Goal: Task Accomplishment & Management: Manage account settings

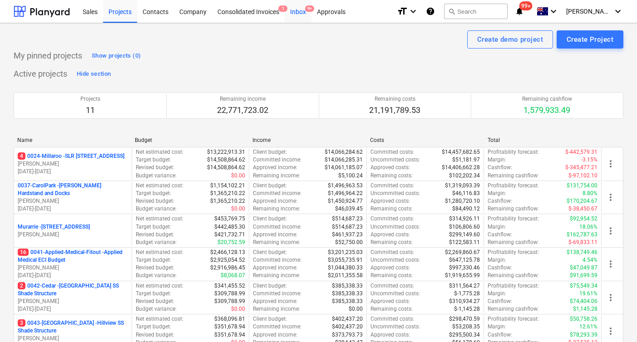
click at [296, 9] on div "Inbox 9+" at bounding box center [298, 11] width 27 height 23
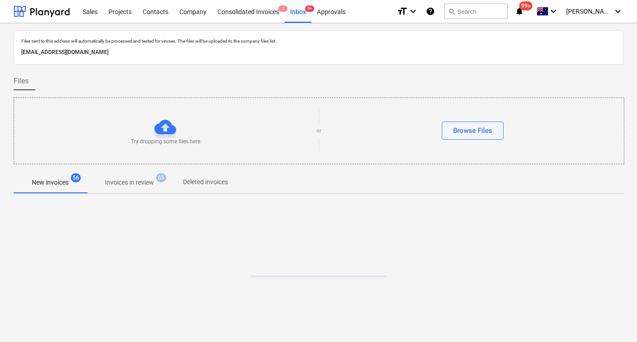
click at [121, 184] on p "Invoices in review" at bounding box center [129, 183] width 49 height 10
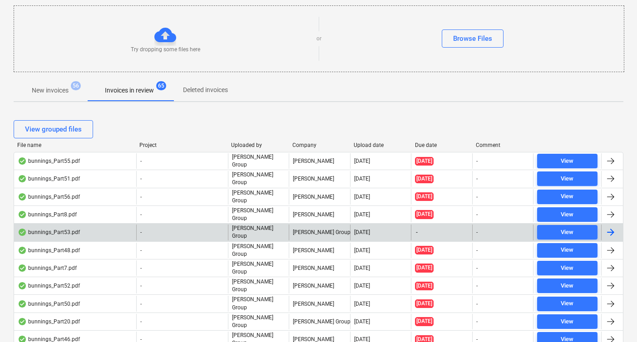
scroll to position [99, 0]
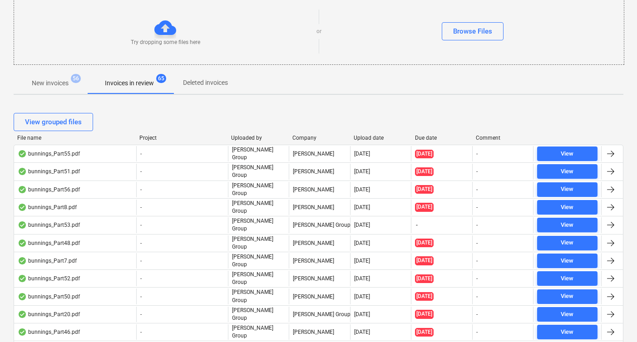
click at [371, 136] on div "Upload date" at bounding box center [381, 138] width 54 height 6
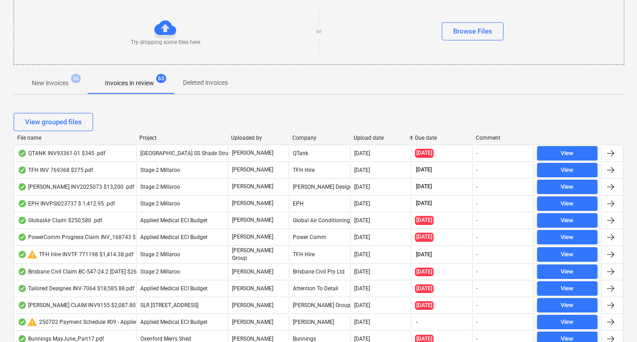
click at [371, 137] on div "Upload date" at bounding box center [381, 138] width 54 height 6
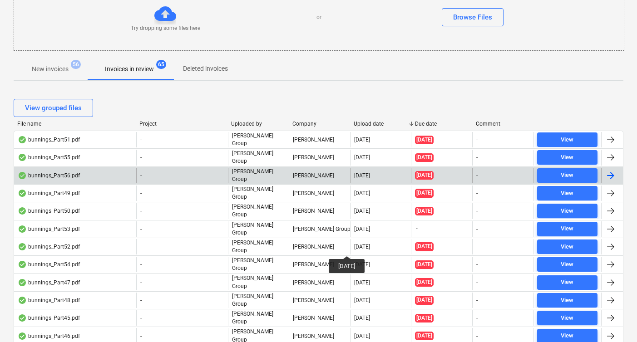
scroll to position [98, 0]
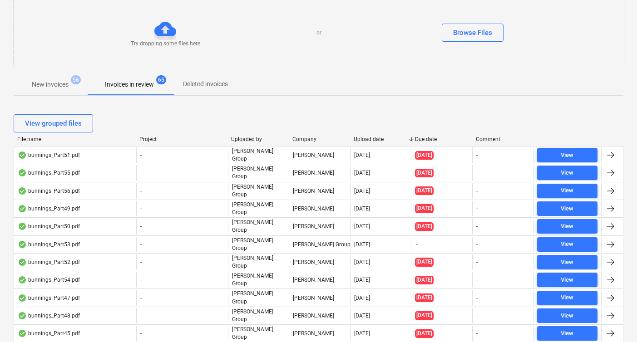
click at [58, 80] on p "New invoices" at bounding box center [50, 85] width 37 height 10
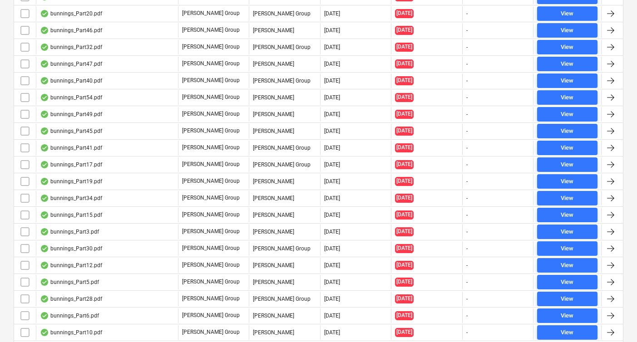
scroll to position [139, 0]
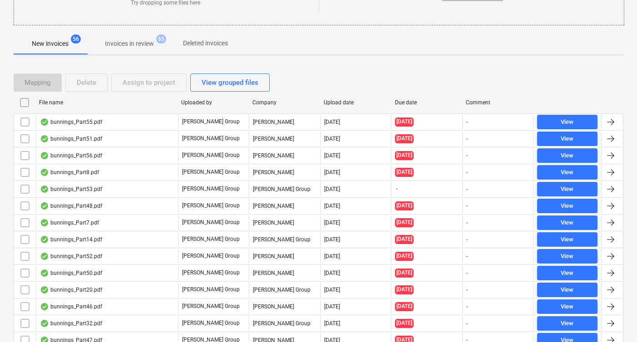
click at [26, 102] on input "checkbox" at bounding box center [24, 102] width 15 height 15
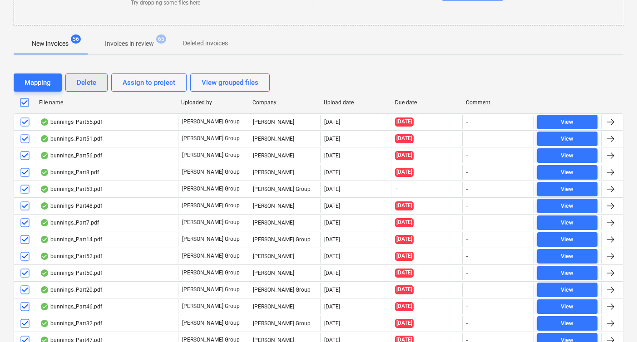
click at [92, 82] on div "Delete" at bounding box center [87, 83] width 20 height 12
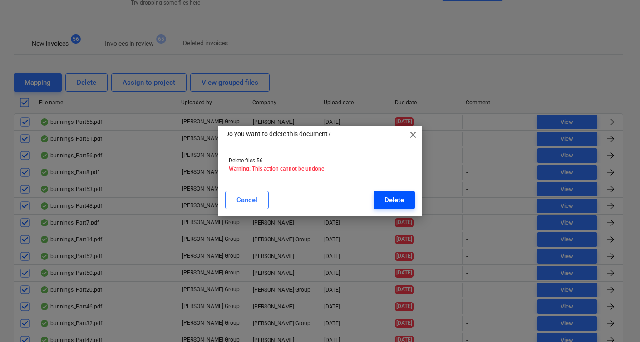
click at [399, 201] on div "Delete" at bounding box center [395, 200] width 20 height 12
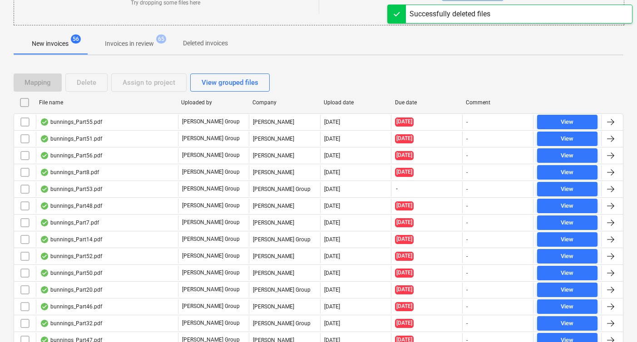
scroll to position [10, 0]
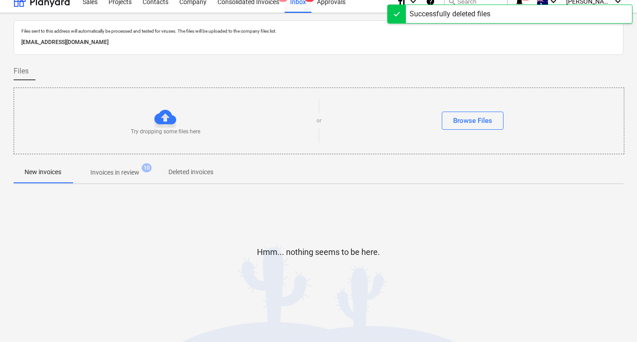
click at [130, 174] on p "Invoices in review" at bounding box center [114, 173] width 49 height 10
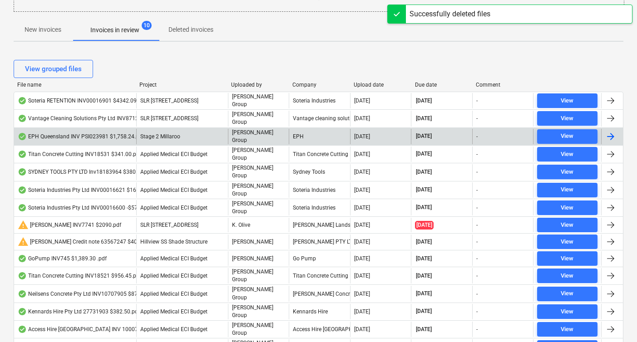
scroll to position [146, 0]
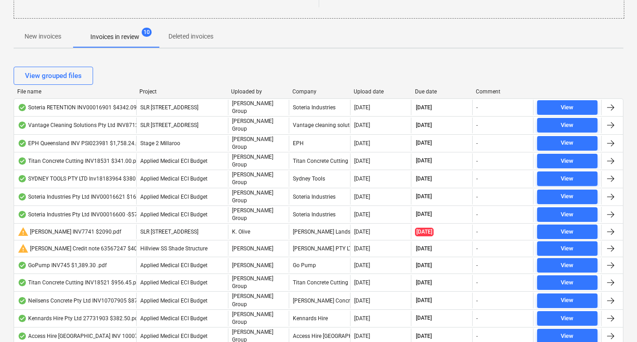
click at [370, 89] on div "Upload date" at bounding box center [381, 92] width 54 height 6
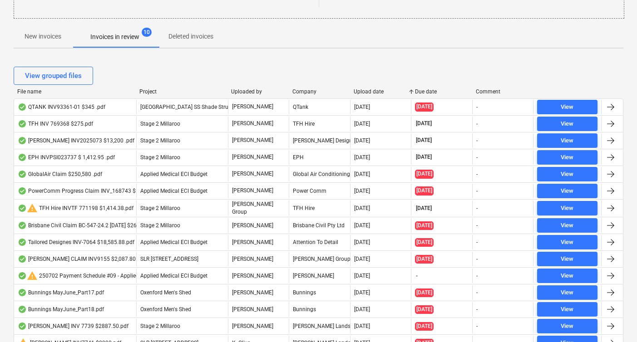
click at [370, 89] on div "Upload date" at bounding box center [381, 92] width 54 height 6
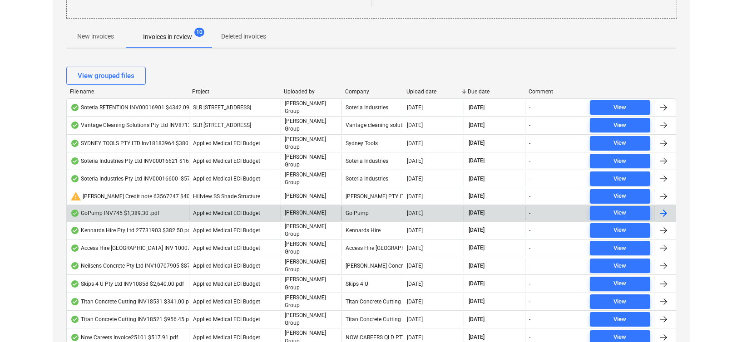
scroll to position [0, 0]
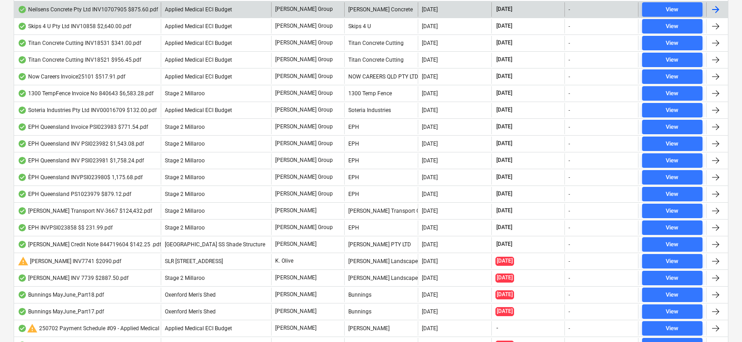
scroll to position [590, 0]
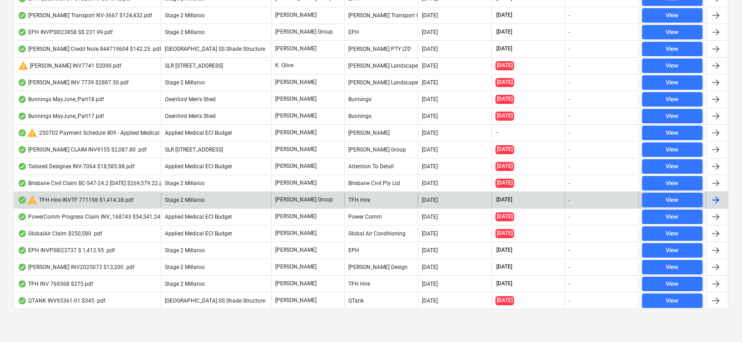
click at [62, 203] on div "warning TFH Hire INVTF 771198 $1,414.38.pdf" at bounding box center [76, 200] width 116 height 11
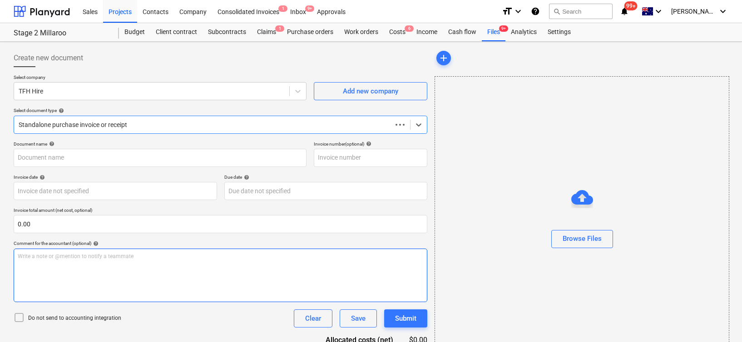
type input "771198"
type input "[DATE]"
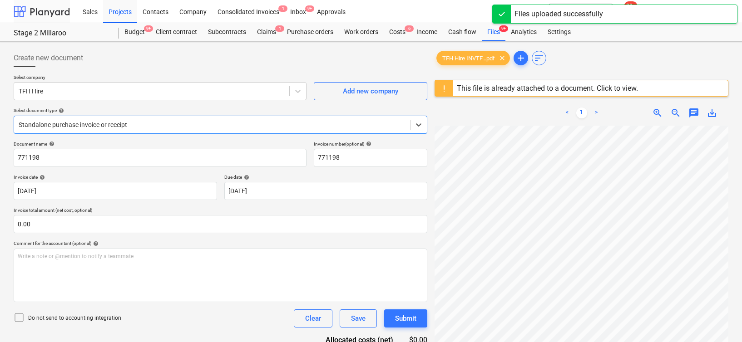
click at [38, 15] on div at bounding box center [42, 11] width 56 height 23
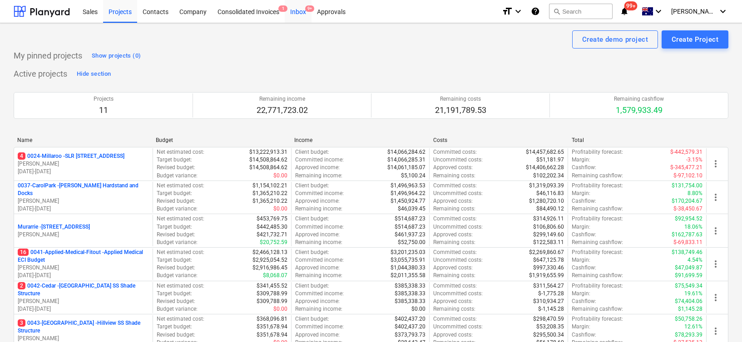
click at [297, 11] on div "Inbox 9+" at bounding box center [298, 11] width 27 height 23
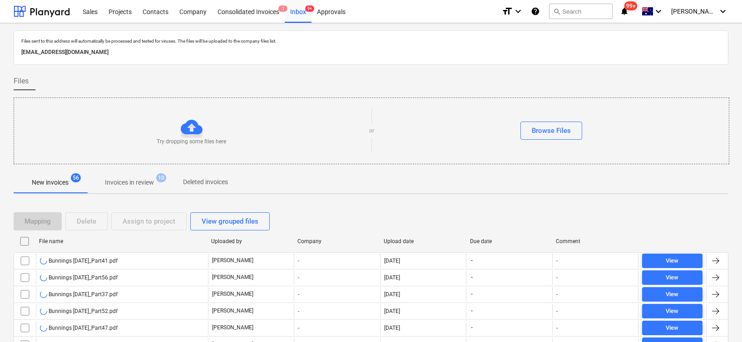
click at [118, 182] on p "Invoices in review" at bounding box center [129, 183] width 49 height 10
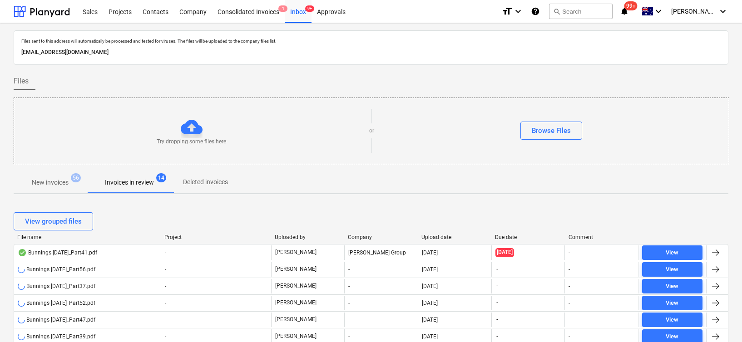
click at [27, 237] on div "File name" at bounding box center [87, 237] width 140 height 6
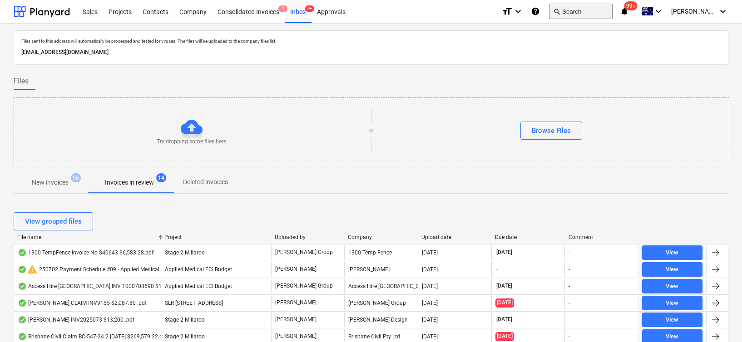
click at [587, 14] on button "search Search" at bounding box center [581, 11] width 64 height 15
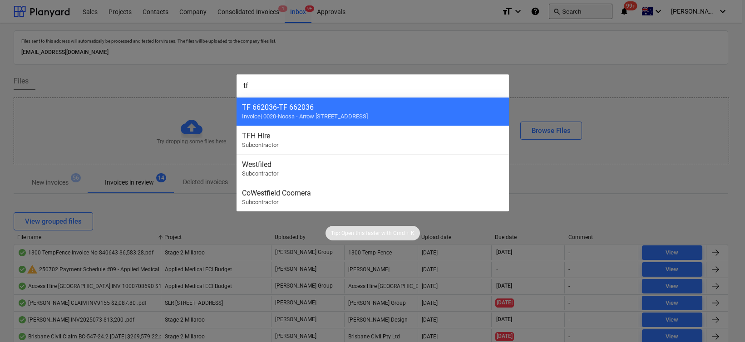
type input "tfh"
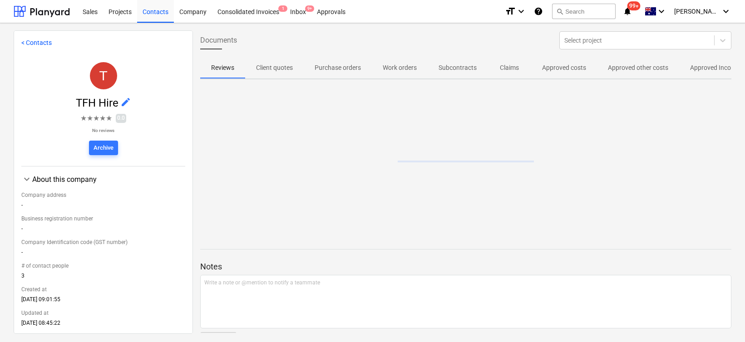
click at [640, 68] on p "Approved other costs" at bounding box center [638, 68] width 60 height 10
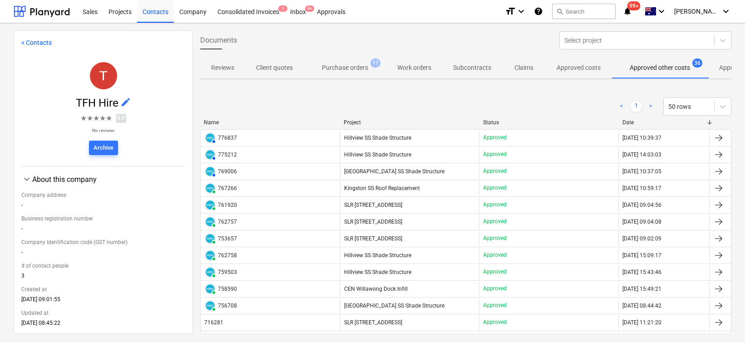
click at [640, 69] on span "Approved other costs 36" at bounding box center [660, 68] width 97 height 16
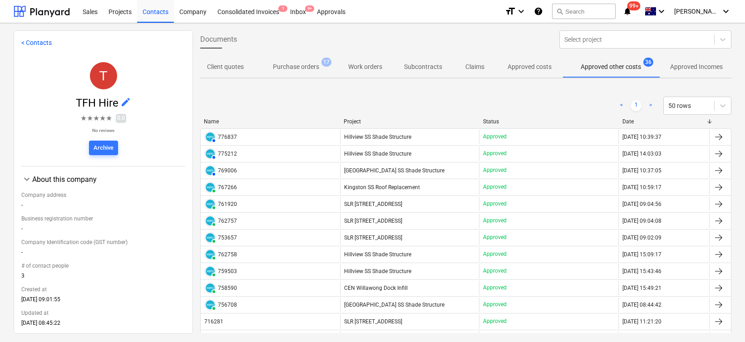
scroll to position [0, 55]
click at [531, 65] on p "Approved costs" at bounding box center [528, 67] width 44 height 10
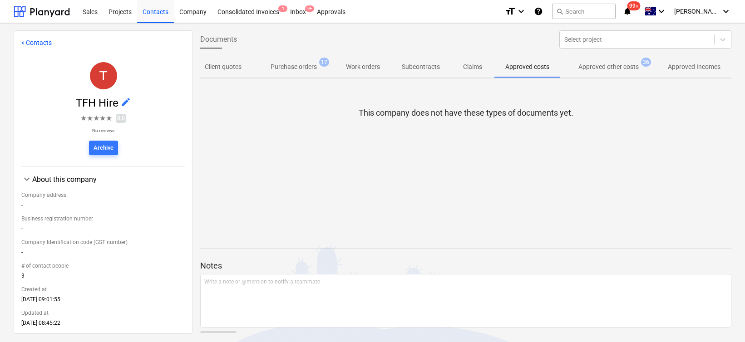
click at [608, 70] on p "Approved other costs" at bounding box center [609, 67] width 60 height 10
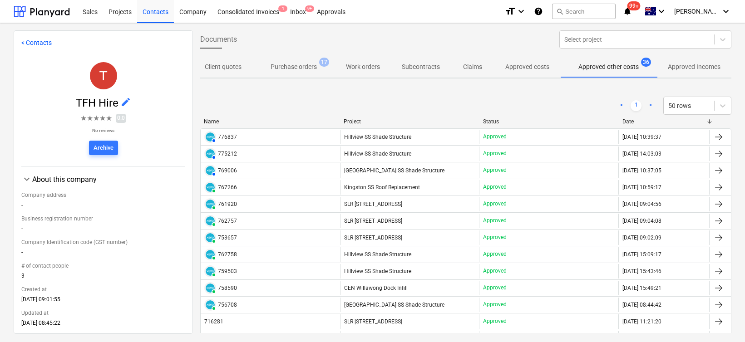
click at [640, 65] on p "Approved Incomes" at bounding box center [694, 67] width 53 height 10
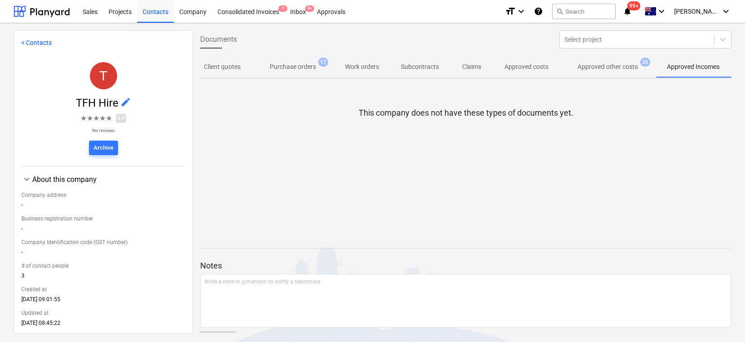
click at [618, 66] on p "Approved other costs" at bounding box center [608, 67] width 60 height 10
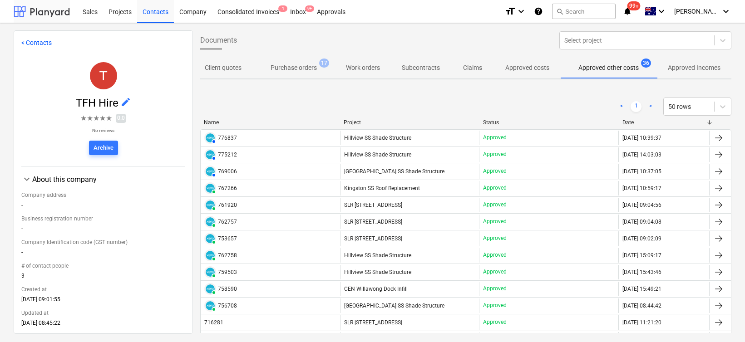
click at [33, 15] on div at bounding box center [42, 11] width 56 height 23
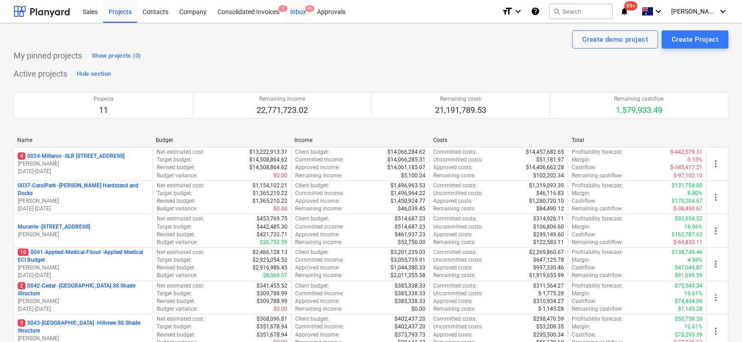
click at [291, 8] on div "Inbox 9+" at bounding box center [298, 11] width 27 height 23
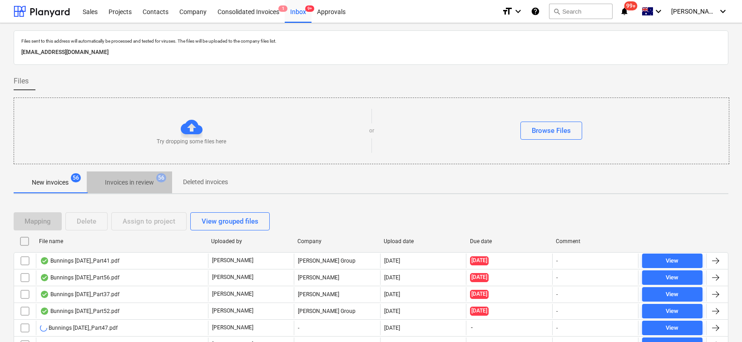
click at [131, 183] on p "Invoices in review" at bounding box center [129, 183] width 49 height 10
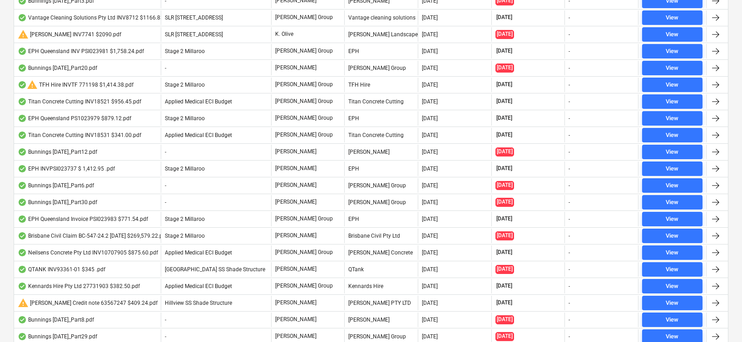
scroll to position [1532, 0]
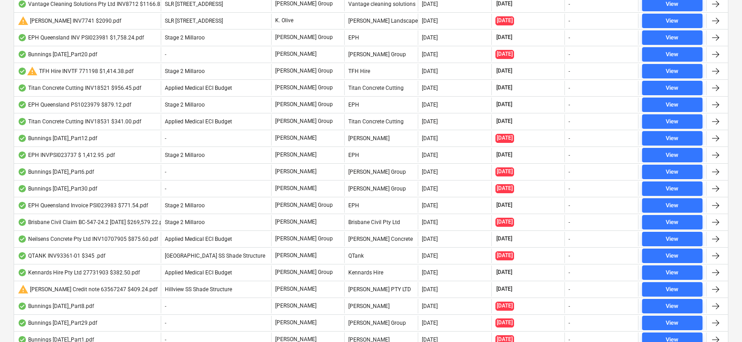
scroll to position [1054, 0]
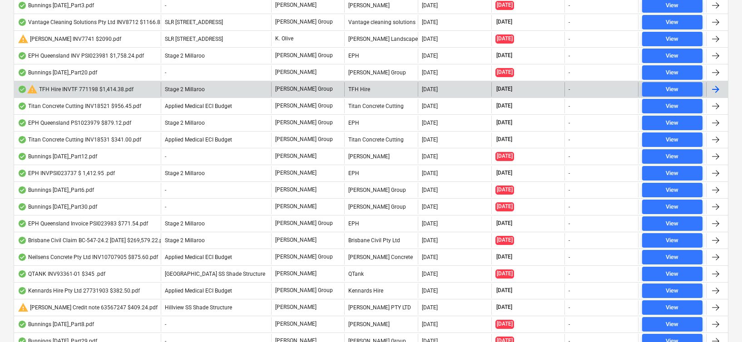
click at [86, 87] on div "warning TFH Hire INVTF 771198 $1,414.38.pdf" at bounding box center [76, 89] width 116 height 11
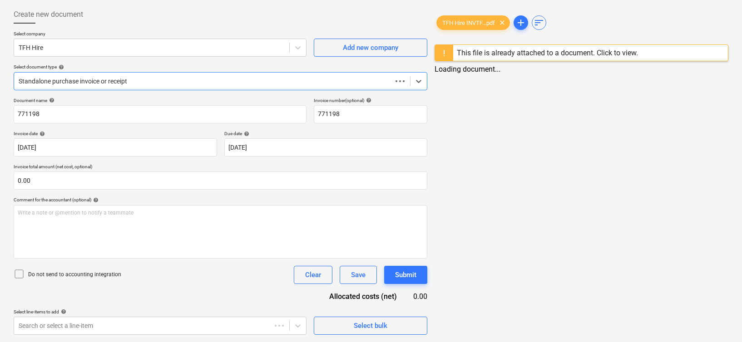
scroll to position [44, 0]
click at [564, 95] on div "TFH Hire INVTF...pdf clear add sort This file is already attached to a document…" at bounding box center [581, 170] width 301 height 337
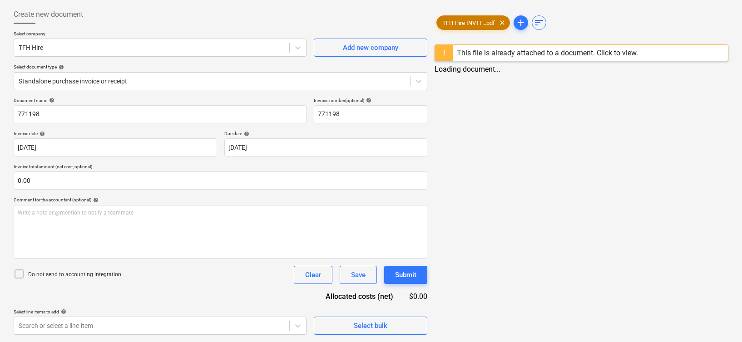
click at [471, 21] on span "TFH Hire INVTF...pdf" at bounding box center [469, 23] width 64 height 7
click at [500, 44] on div at bounding box center [582, 43] width 294 height 4
click at [499, 54] on div "This file is already attached to a document. Click to view." at bounding box center [547, 53] width 181 height 9
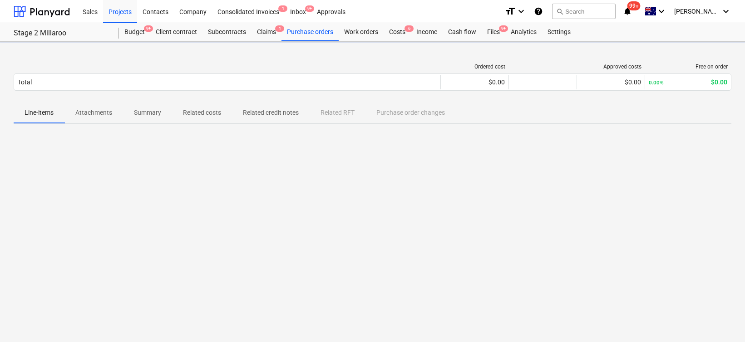
click at [185, 174] on div at bounding box center [373, 200] width 718 height 136
click at [36, 15] on div at bounding box center [42, 11] width 56 height 23
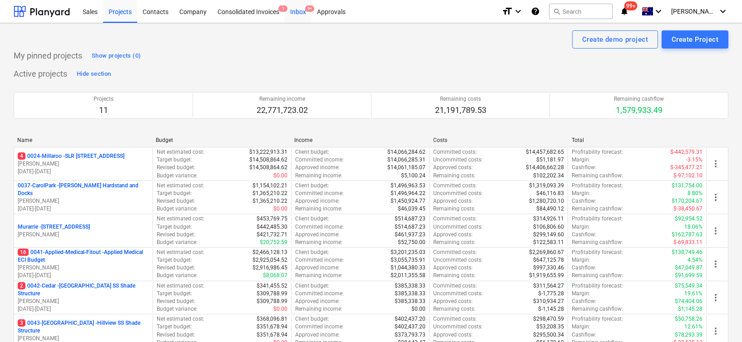
click at [300, 15] on div "Inbox 9+" at bounding box center [298, 11] width 27 height 23
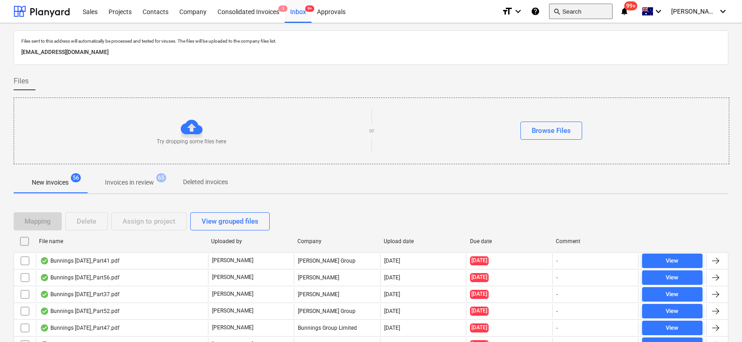
click at [602, 8] on button "search Search" at bounding box center [581, 11] width 64 height 15
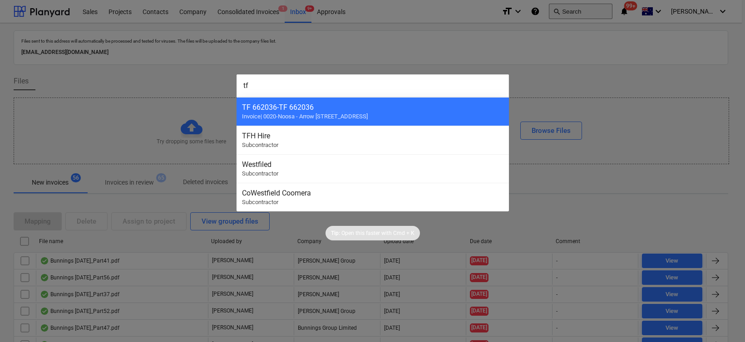
type input "tfh"
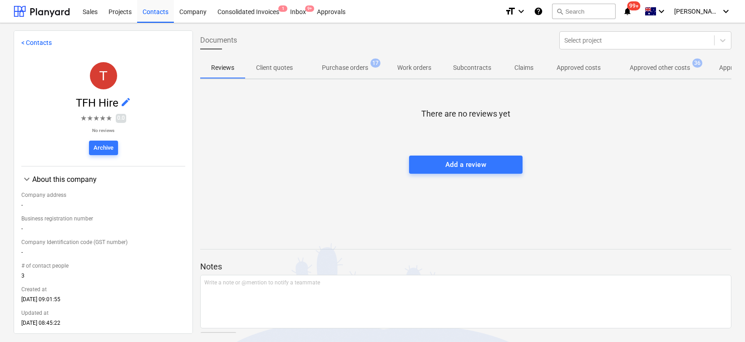
click at [640, 71] on p "Approved other costs" at bounding box center [660, 68] width 60 height 10
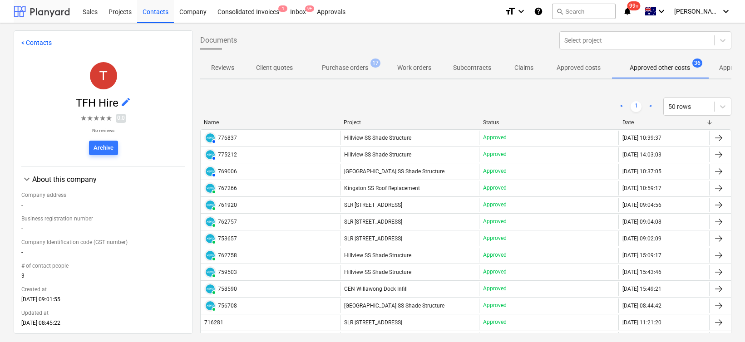
click at [30, 9] on div at bounding box center [42, 11] width 56 height 23
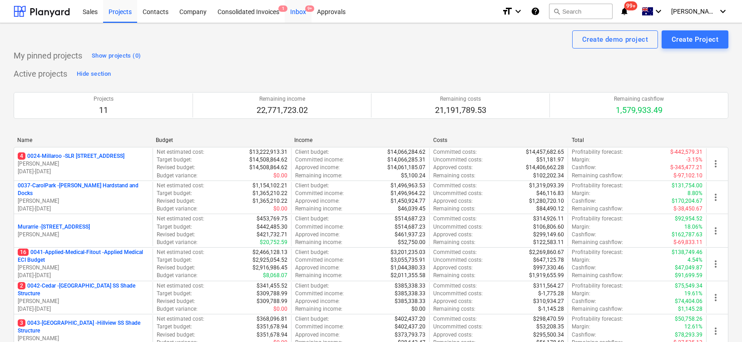
click at [308, 8] on span "9+" at bounding box center [309, 8] width 9 height 6
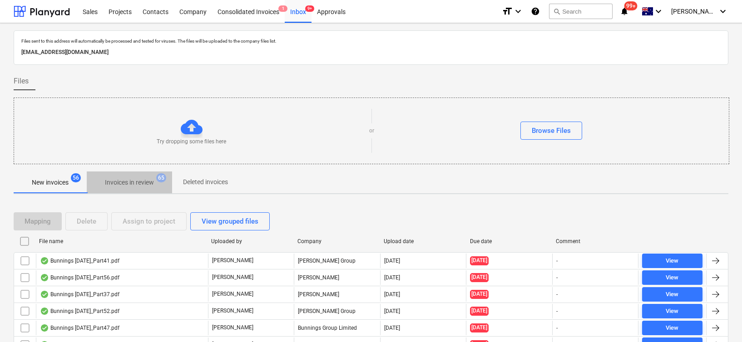
click at [143, 181] on p "Invoices in review" at bounding box center [129, 183] width 49 height 10
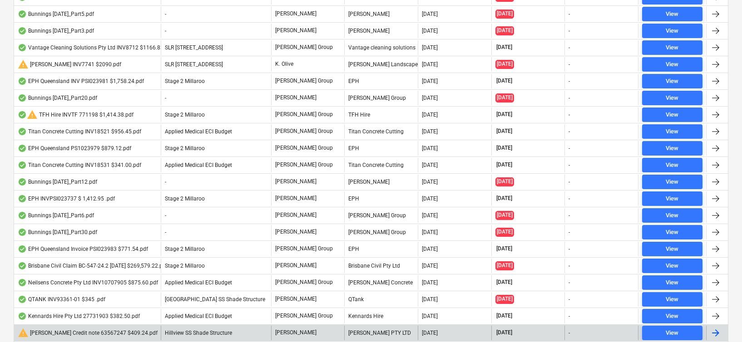
scroll to position [1027, 0]
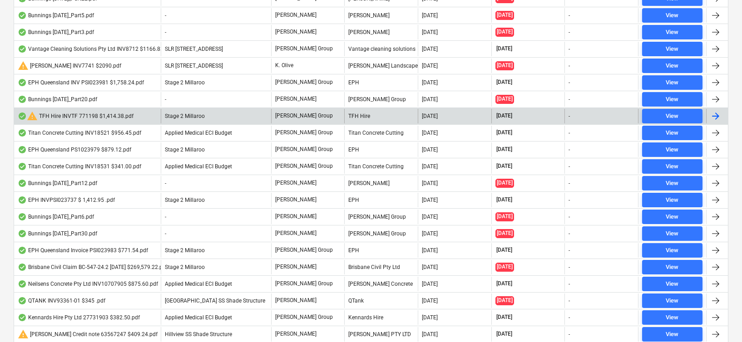
click at [84, 115] on div "warning TFH Hire INVTF 771198 $1,414.38.pdf" at bounding box center [76, 116] width 116 height 11
